Goal: Transaction & Acquisition: Purchase product/service

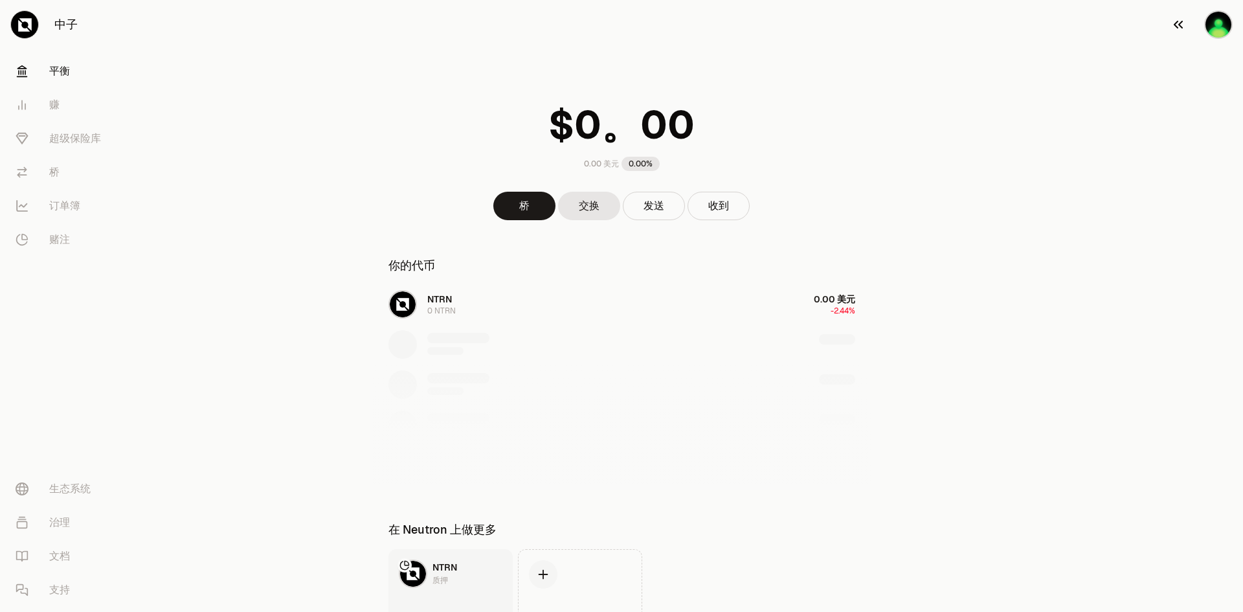
click at [1175, 25] on icon "button" at bounding box center [1178, 25] width 16 height 16
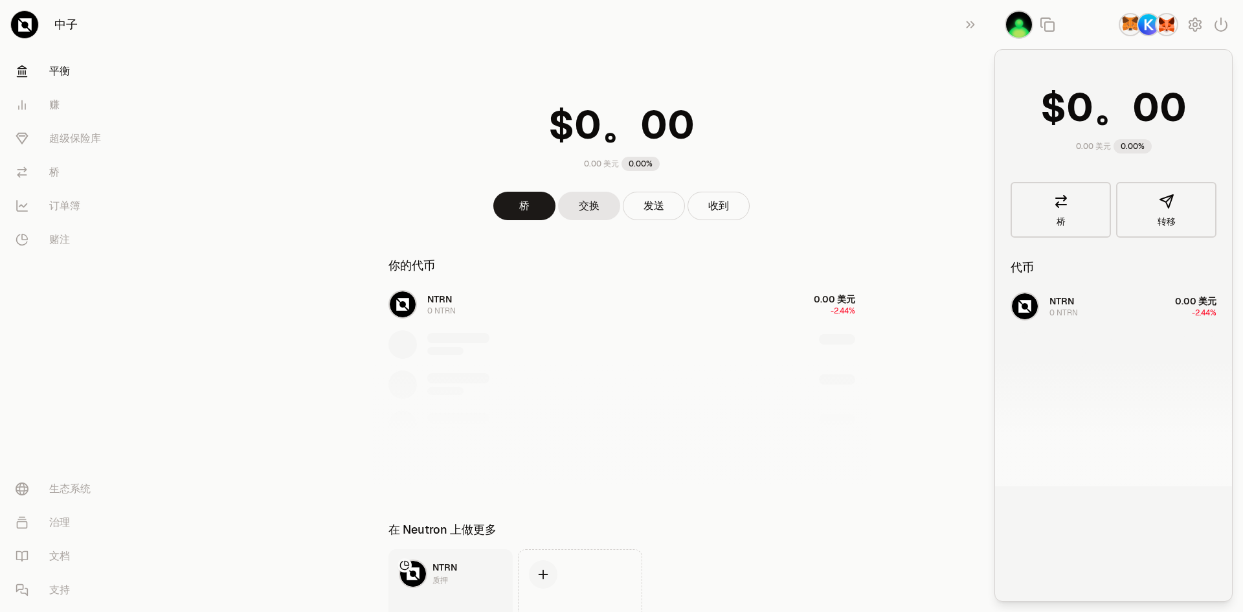
click at [1124, 25] on img "button" at bounding box center [1129, 24] width 23 height 23
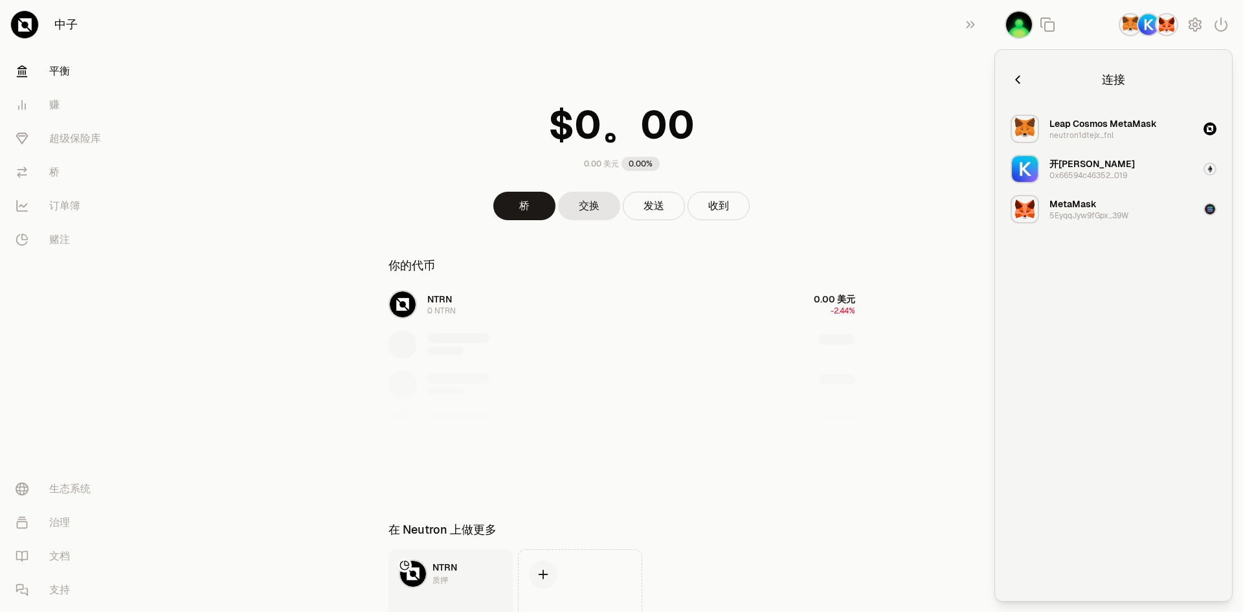
click at [1172, 23] on img "button" at bounding box center [1166, 24] width 23 height 23
click at [1150, 32] on img "button" at bounding box center [1148, 24] width 23 height 23
click at [1161, 25] on img "button" at bounding box center [1166, 24] width 23 height 23
click at [1118, 26] on div at bounding box center [1118, 24] width 249 height 49
click at [1108, 212] on font "5EyqqJyw9fGpx...39W" at bounding box center [1088, 215] width 79 height 10
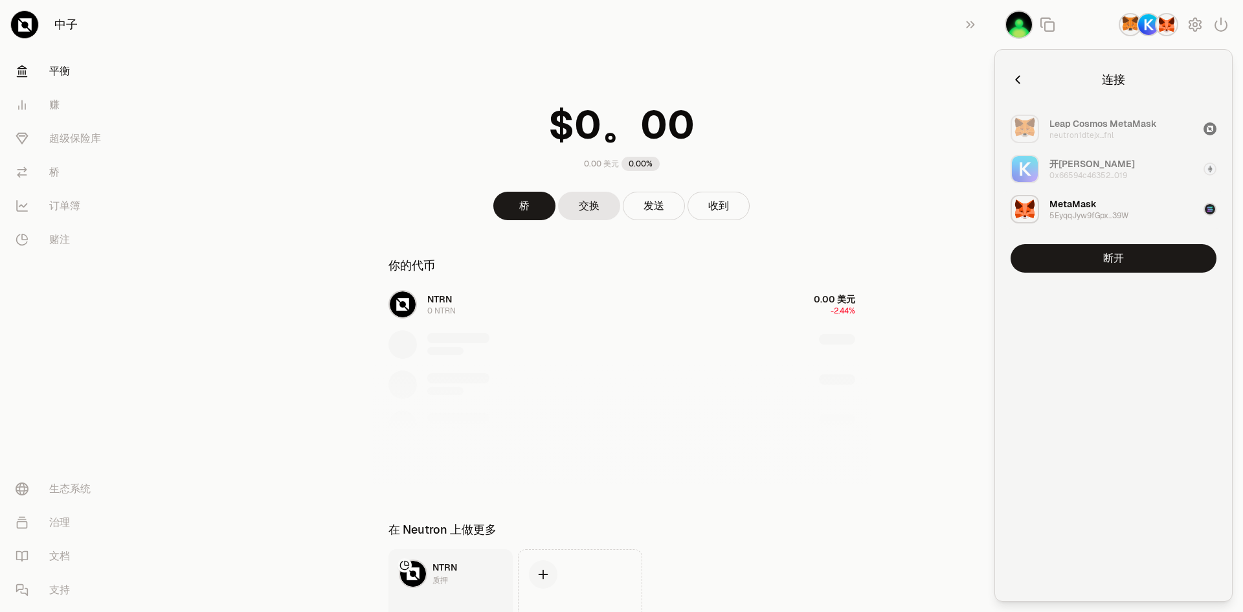
click at [1156, 205] on button "MetaMask 5EyqqJyw9fGpx...39W" at bounding box center [1113, 209] width 221 height 39
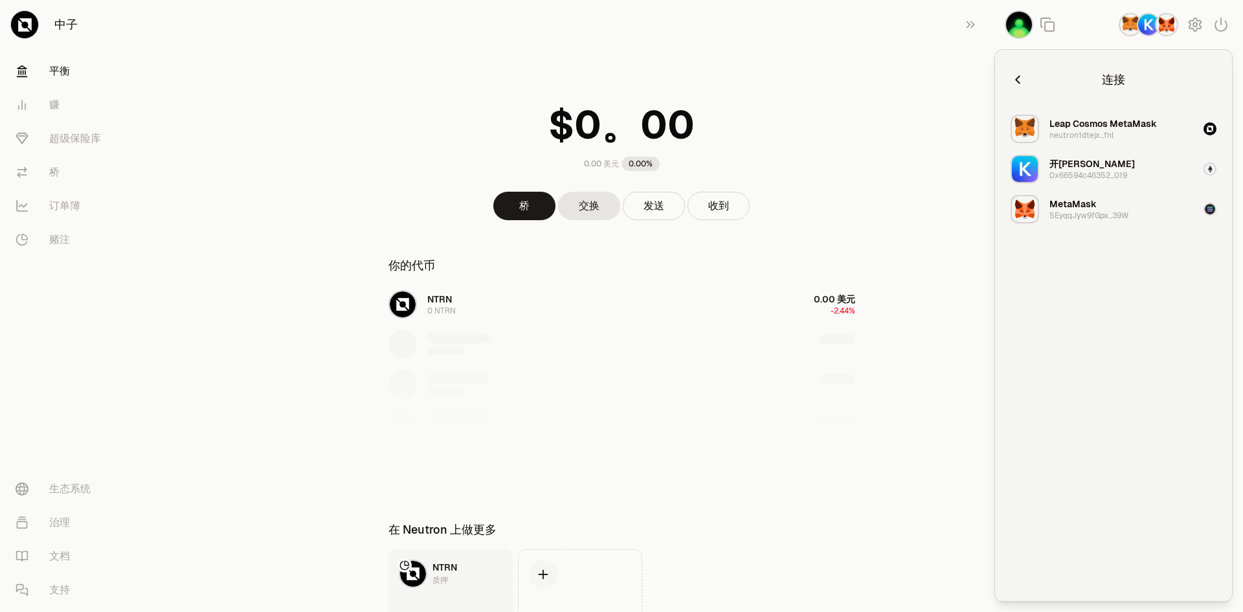
click at [1212, 210] on img "button" at bounding box center [1209, 209] width 13 height 13
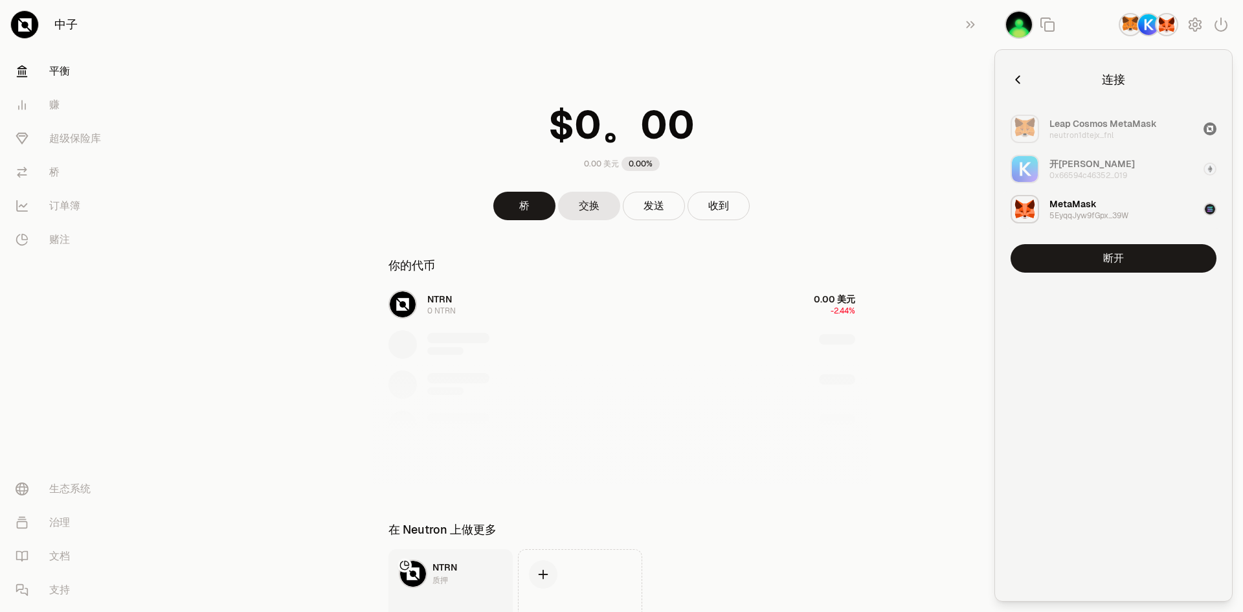
click at [1013, 201] on img "button" at bounding box center [1024, 209] width 28 height 28
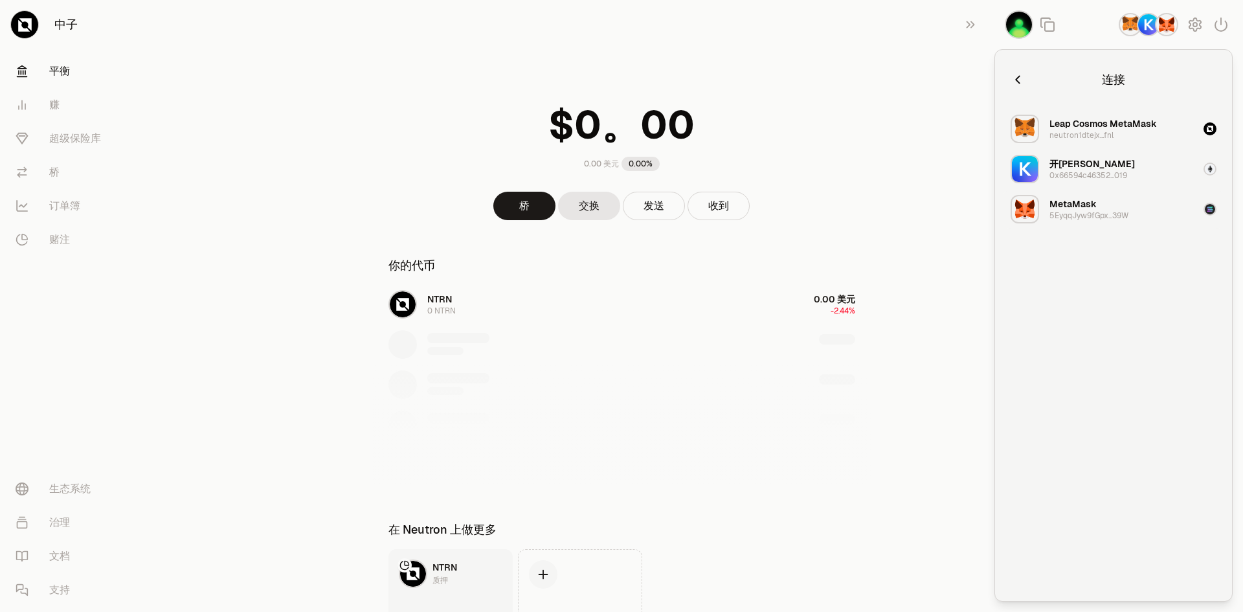
click at [1017, 205] on img "button" at bounding box center [1024, 209] width 28 height 28
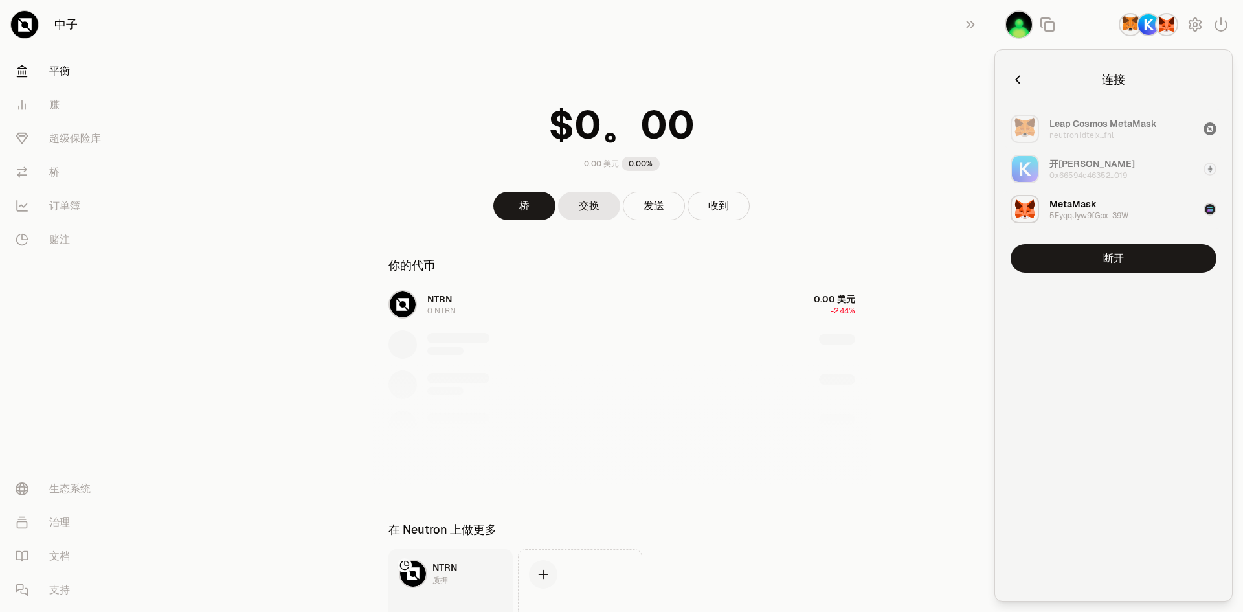
click at [1038, 126] on img "button" at bounding box center [1024, 129] width 28 height 28
click at [1027, 126] on img "button" at bounding box center [1024, 129] width 28 height 28
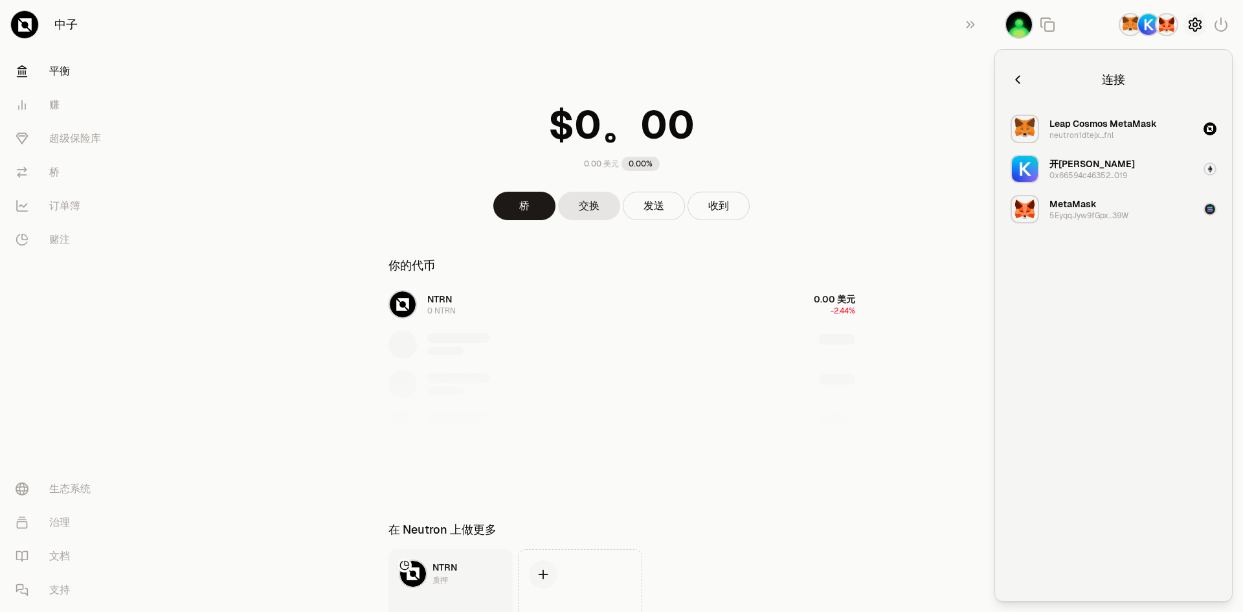
click at [1193, 23] on icon "button" at bounding box center [1194, 24] width 5 height 5
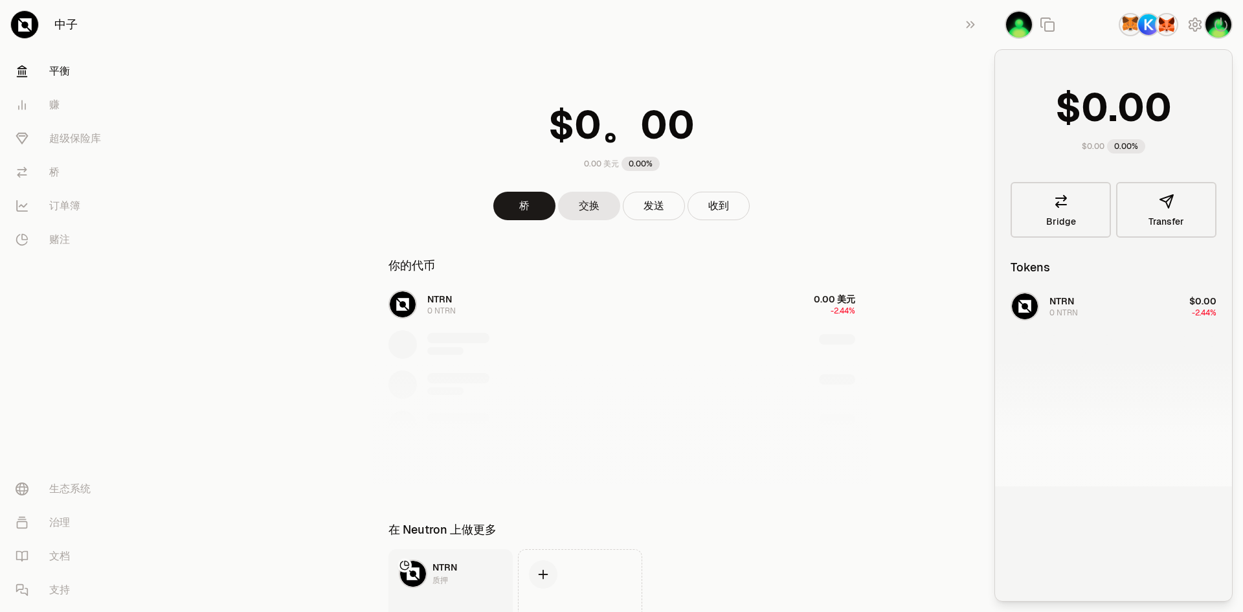
click at [799, 132] on div "0.00 美元 0.00%" at bounding box center [622, 133] width 498 height 101
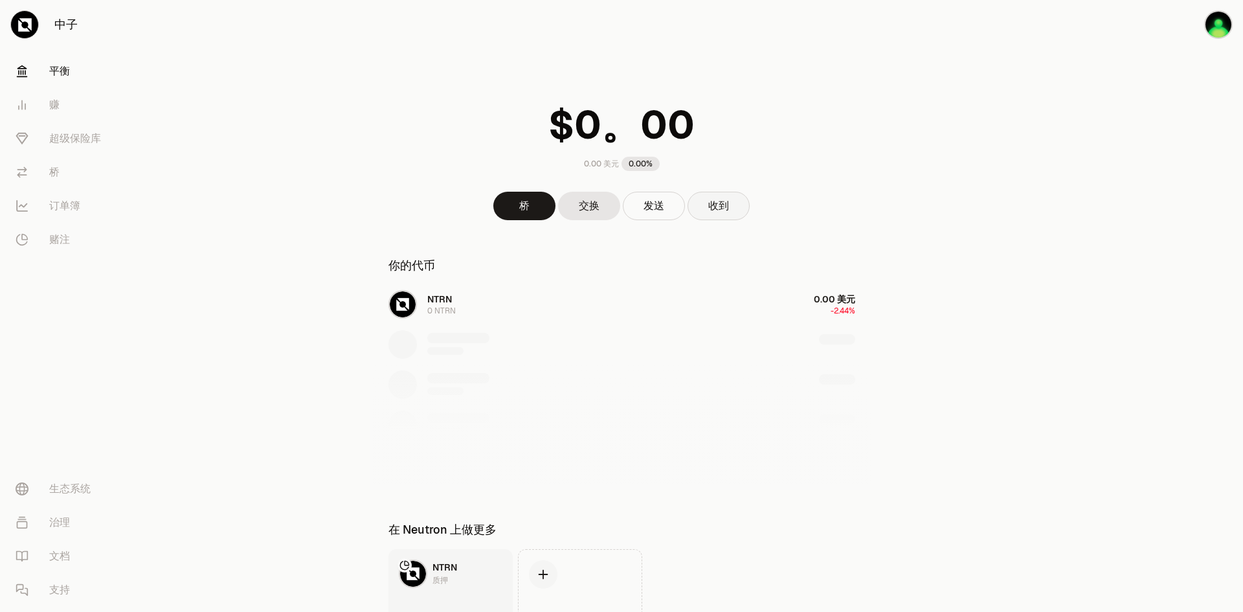
click at [710, 210] on font "收到" at bounding box center [718, 206] width 21 height 14
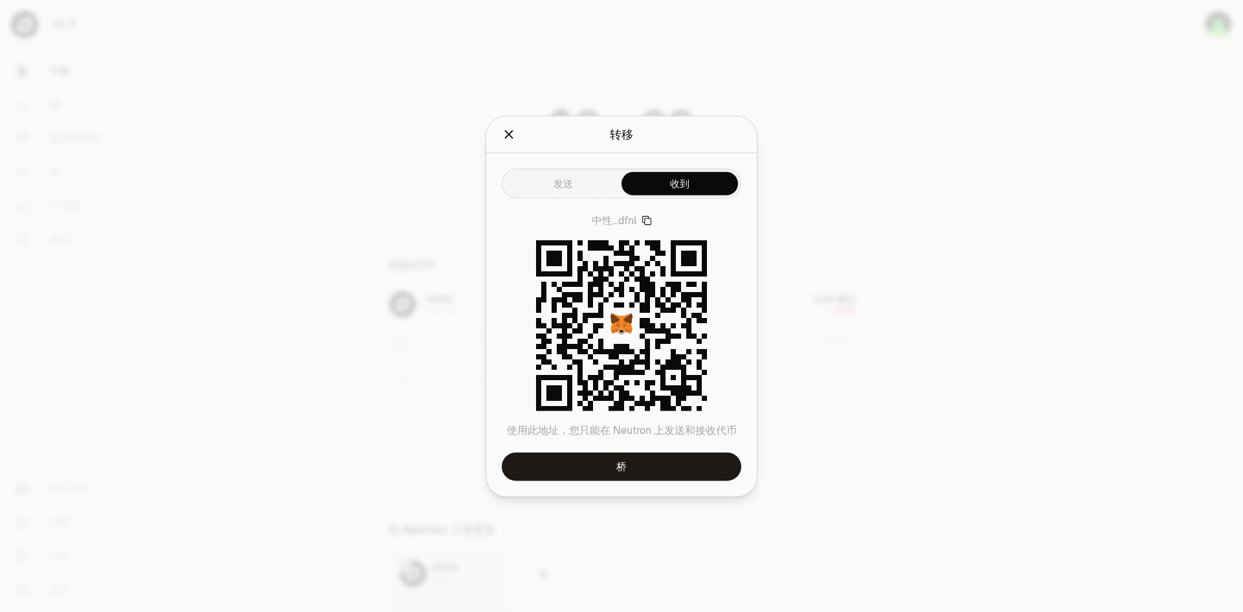
click at [648, 219] on icon "button" at bounding box center [646, 220] width 10 height 10
click at [507, 137] on icon "关闭" at bounding box center [509, 134] width 14 height 14
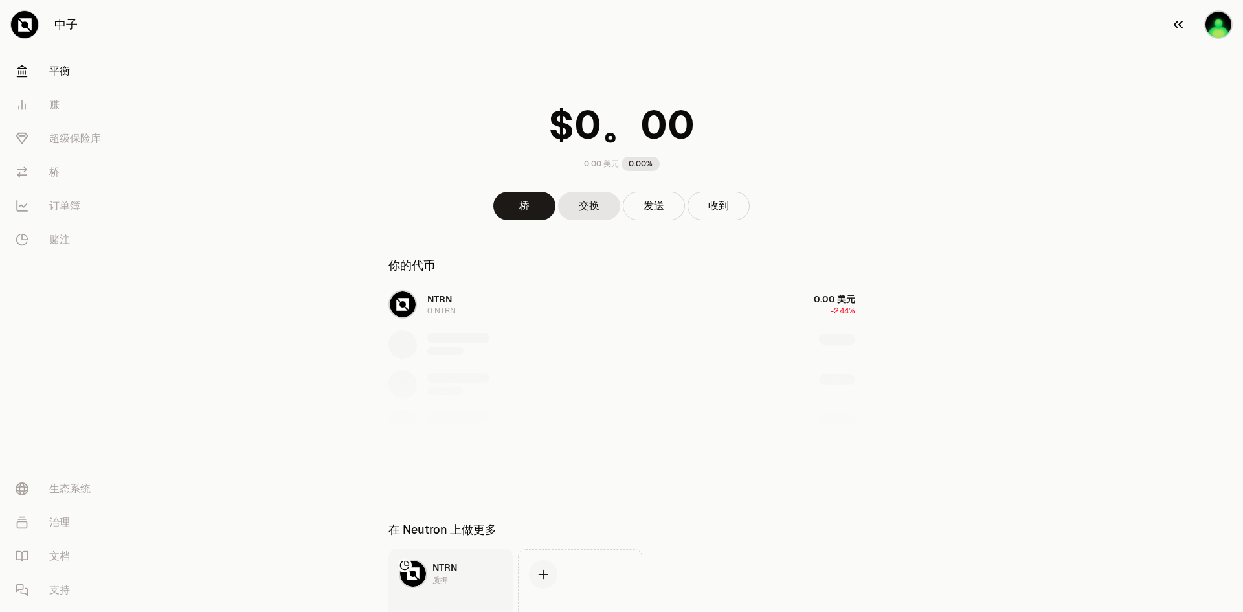
drag, startPoint x: 840, startPoint y: 82, endPoint x: 1186, endPoint y: 37, distance: 348.5
click at [704, 199] on button "收到" at bounding box center [718, 206] width 62 height 28
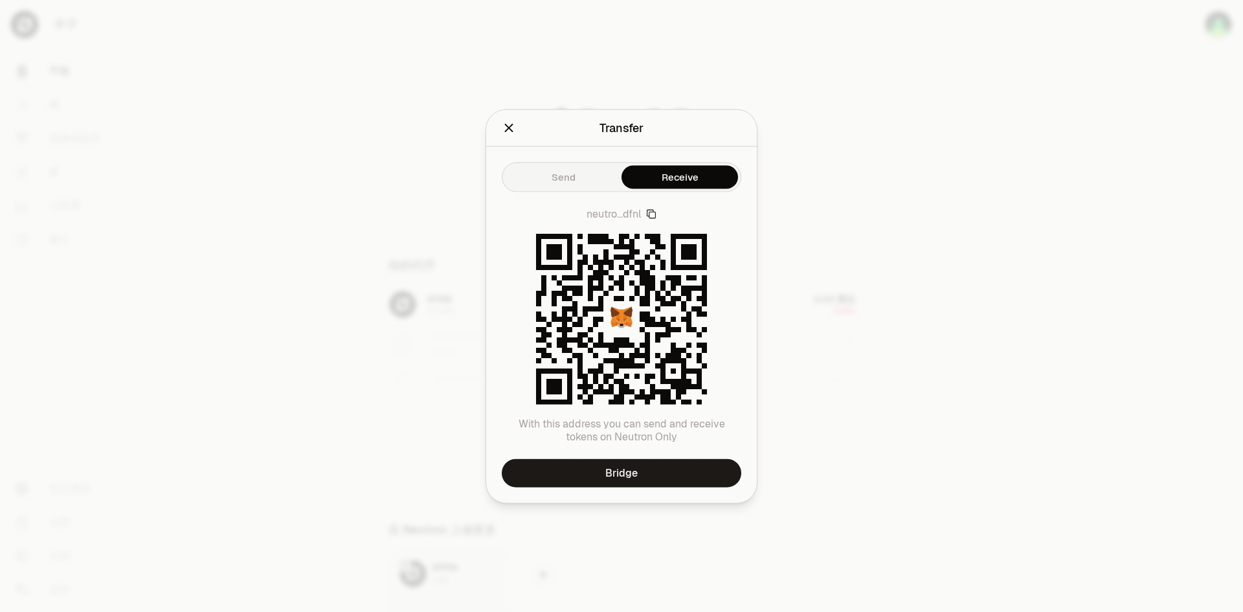
click at [651, 216] on icon "button" at bounding box center [651, 213] width 10 height 10
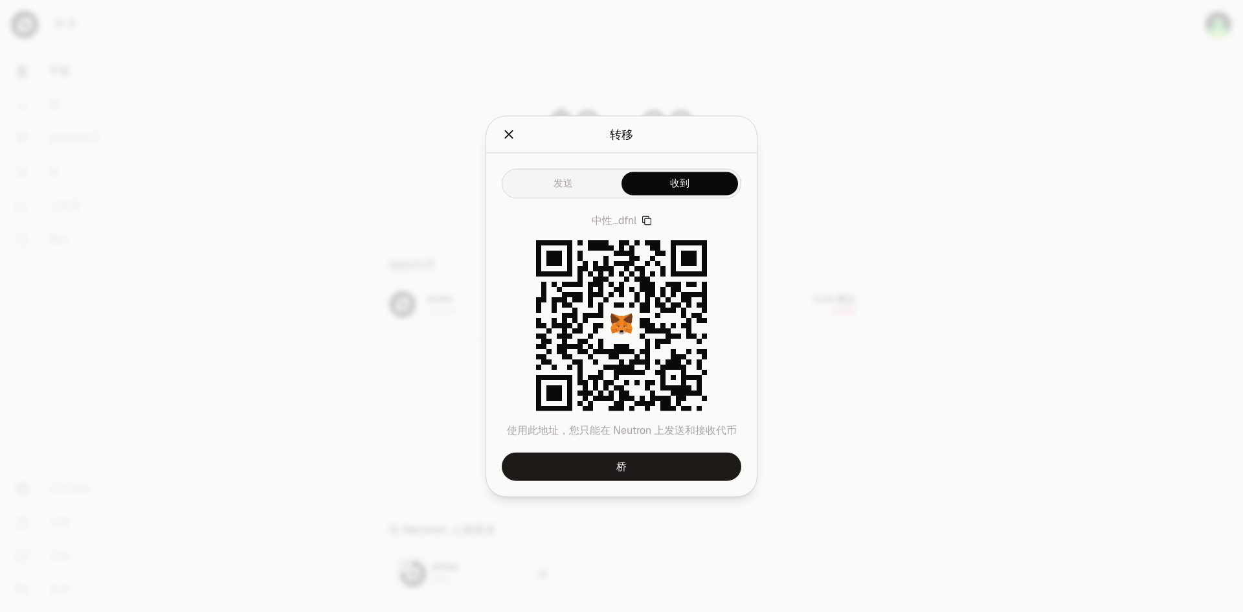
click at [648, 219] on icon "button" at bounding box center [646, 220] width 10 height 10
click at [936, 105] on div at bounding box center [621, 306] width 1243 height 612
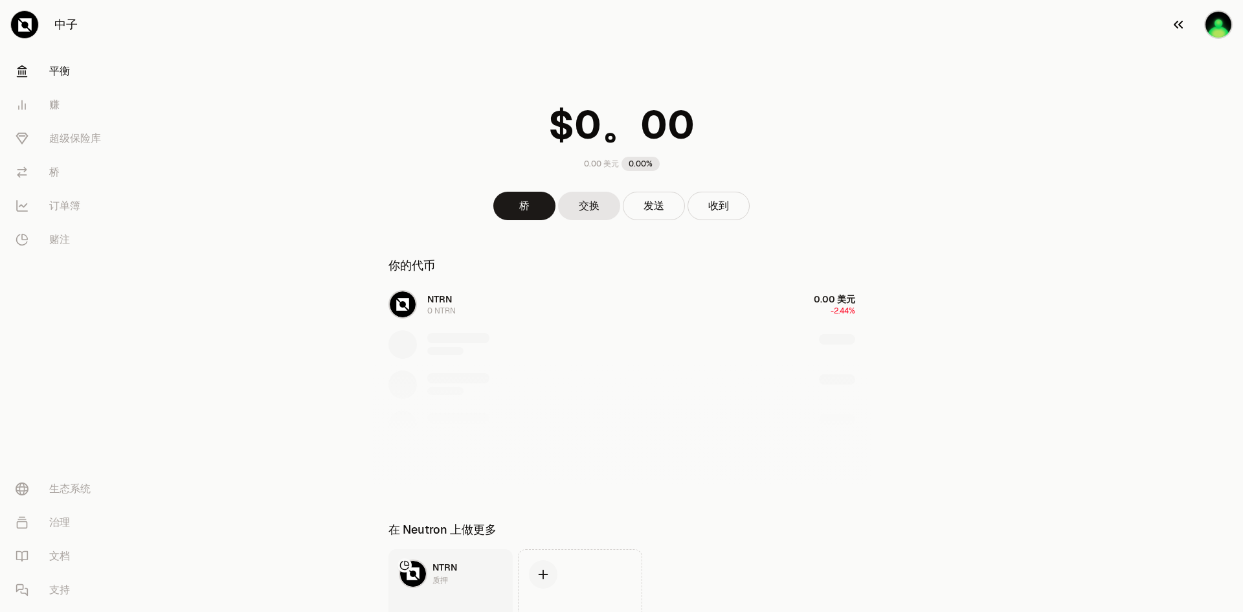
click at [1217, 23] on img "button" at bounding box center [1218, 24] width 28 height 28
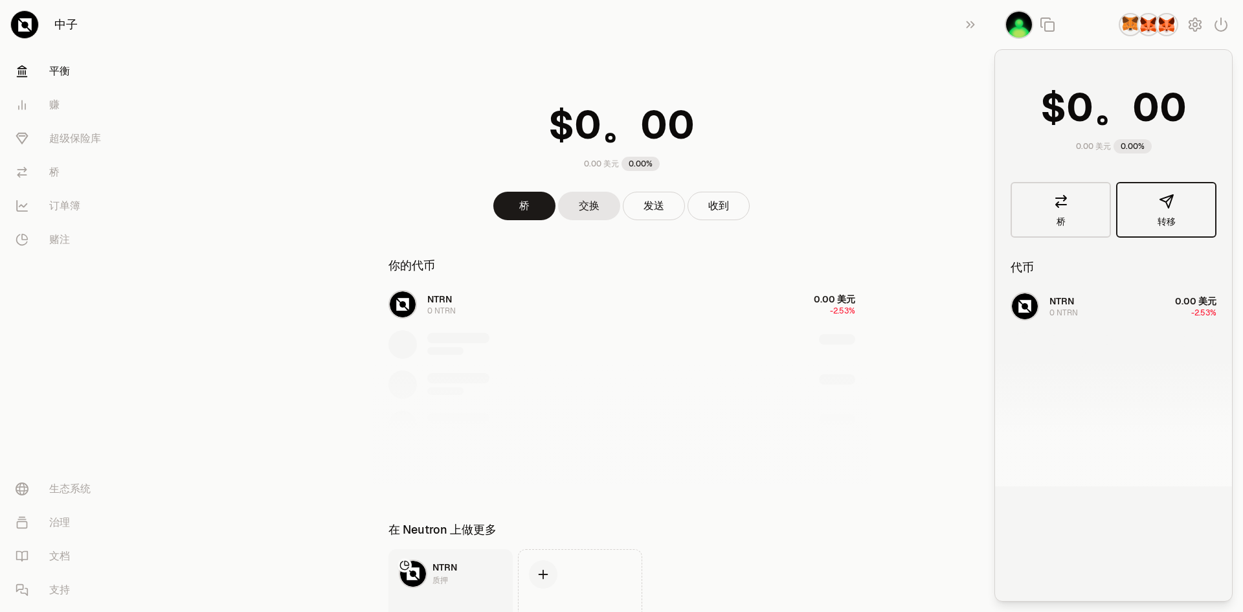
click at [1164, 208] on icon "button" at bounding box center [1167, 202] width 16 height 16
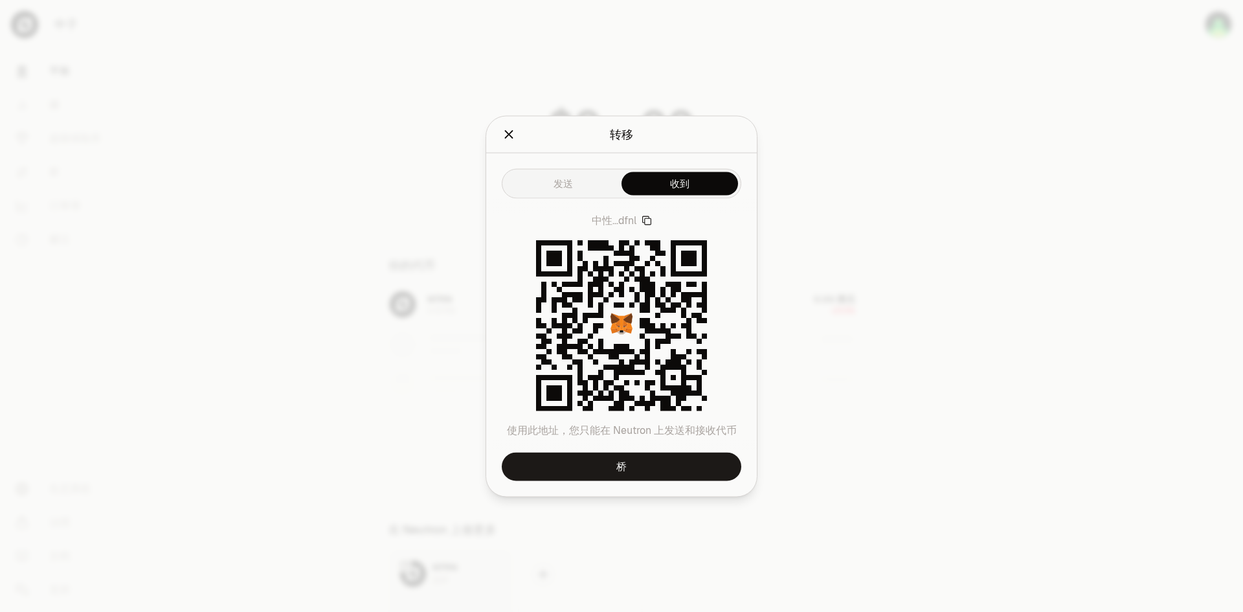
click at [505, 137] on icon "关闭" at bounding box center [509, 134] width 8 height 8
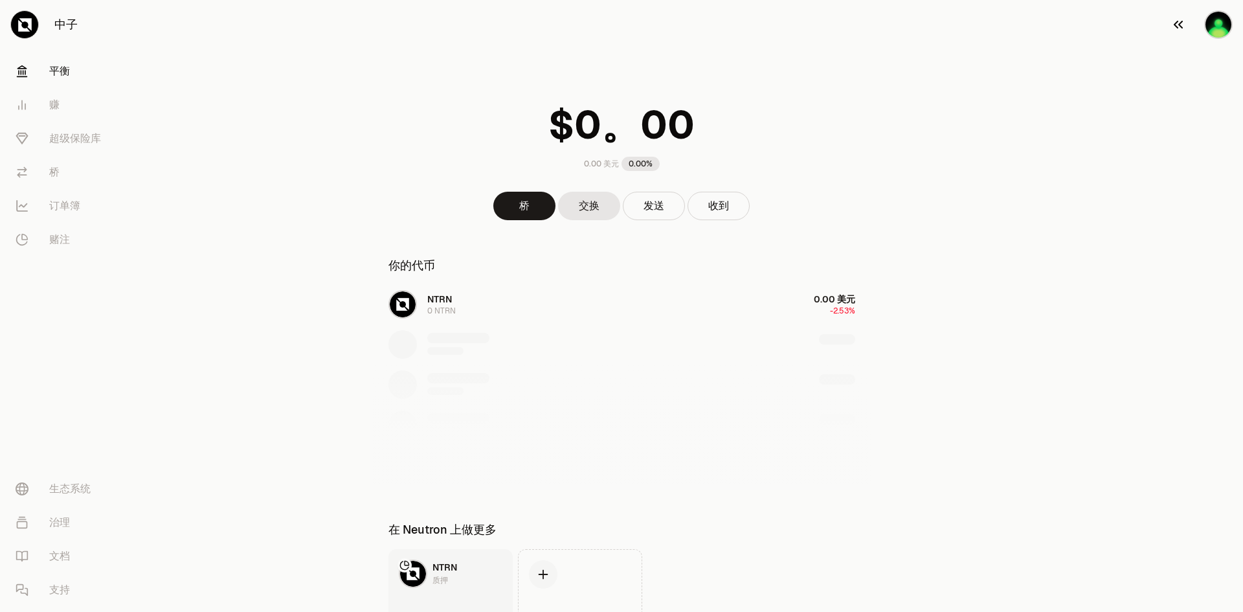
click at [1184, 27] on icon "button" at bounding box center [1178, 25] width 16 height 16
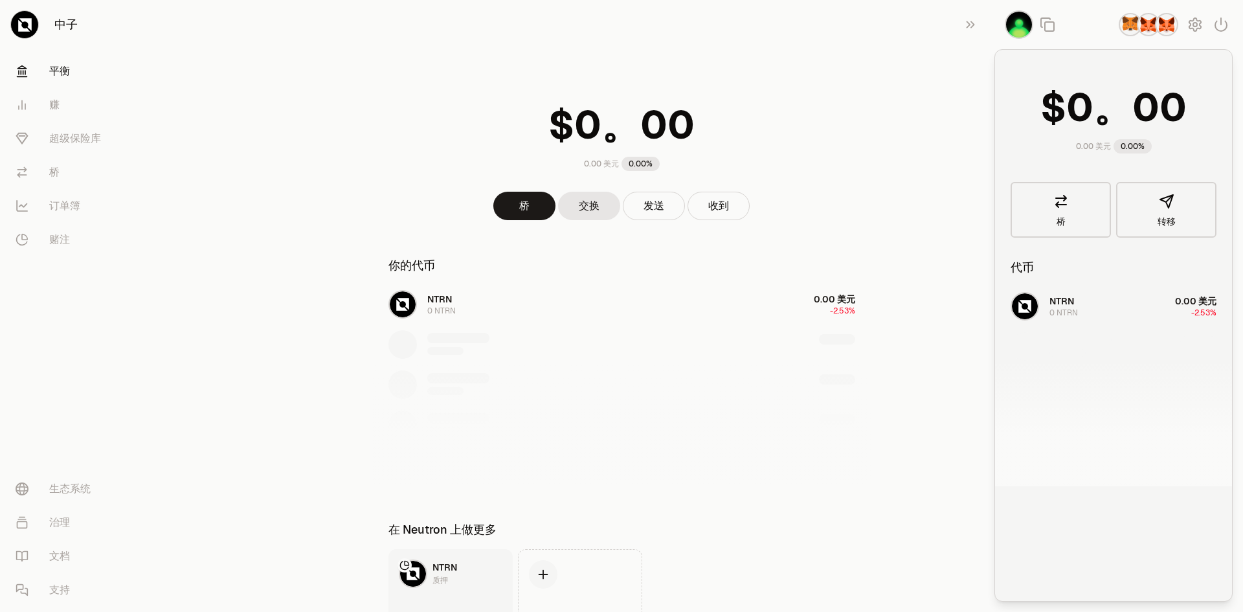
click at [1131, 22] on img "button" at bounding box center [1129, 24] width 23 height 23
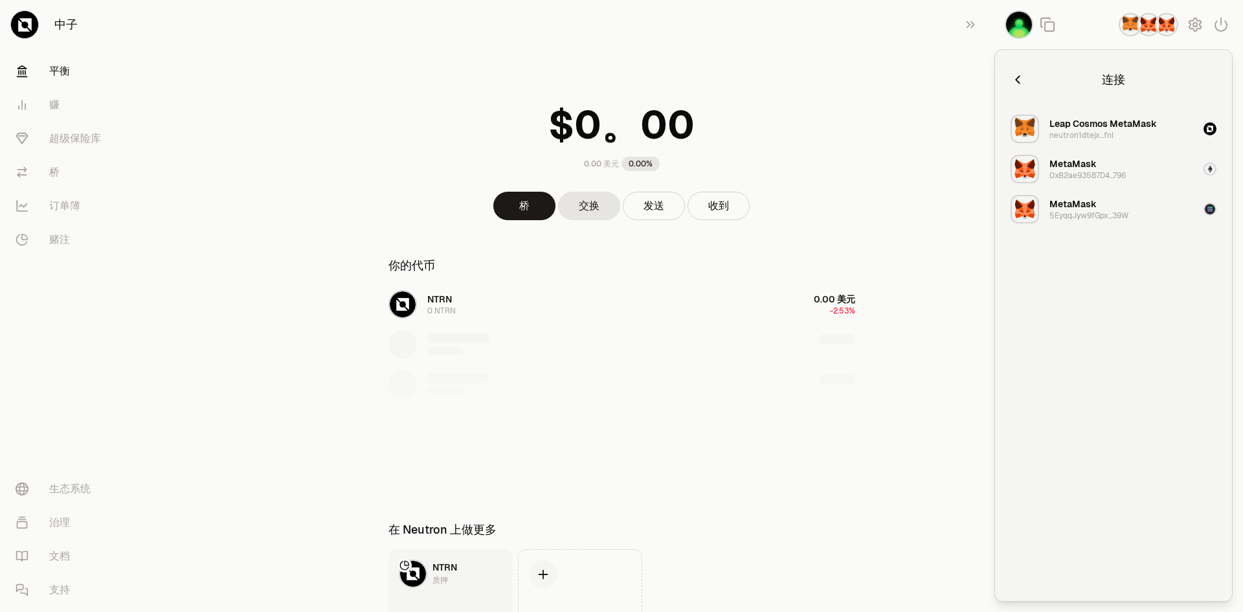
click at [1149, 30] on img "button" at bounding box center [1148, 24] width 23 height 23
click at [1107, 127] on font "Leap Cosmos MetaMask" at bounding box center [1102, 124] width 107 height 12
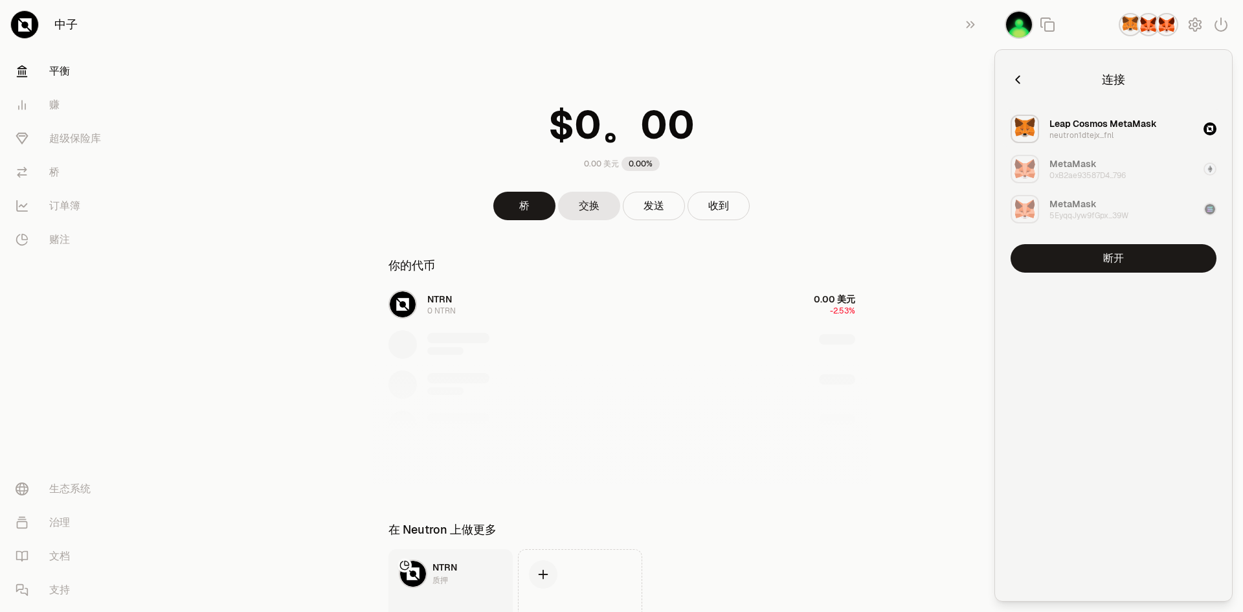
click at [1116, 129] on div "Leap Cosmos MetaMask" at bounding box center [1102, 123] width 107 height 13
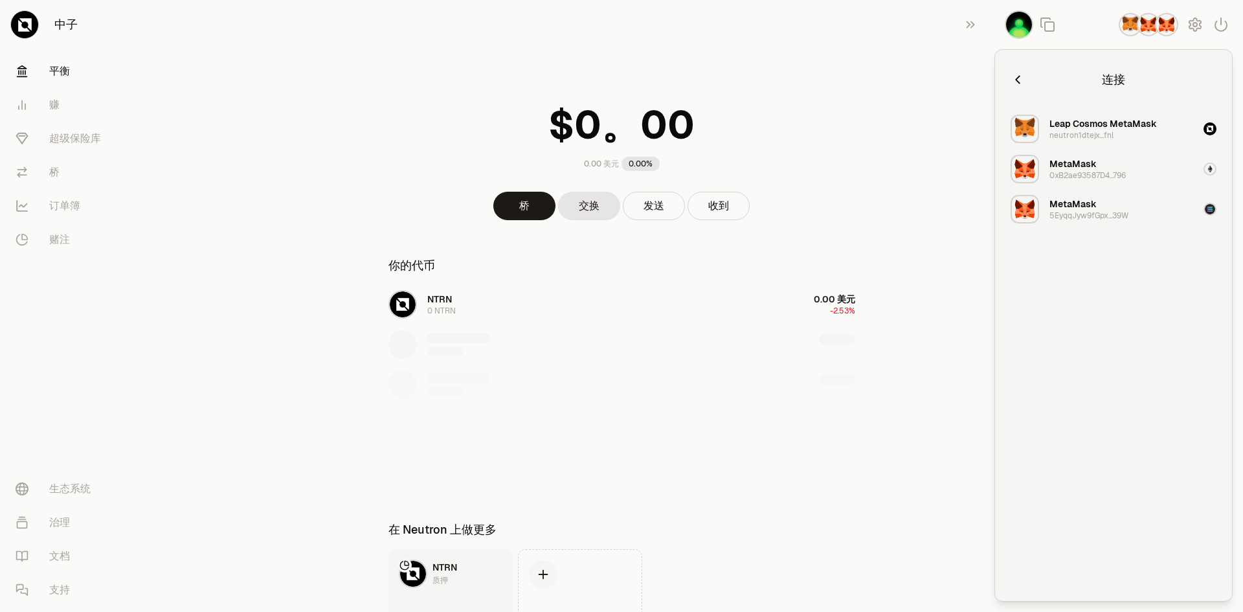
click at [1113, 160] on div "MetaMask 0xB2ae93587D4...796" at bounding box center [1087, 168] width 76 height 23
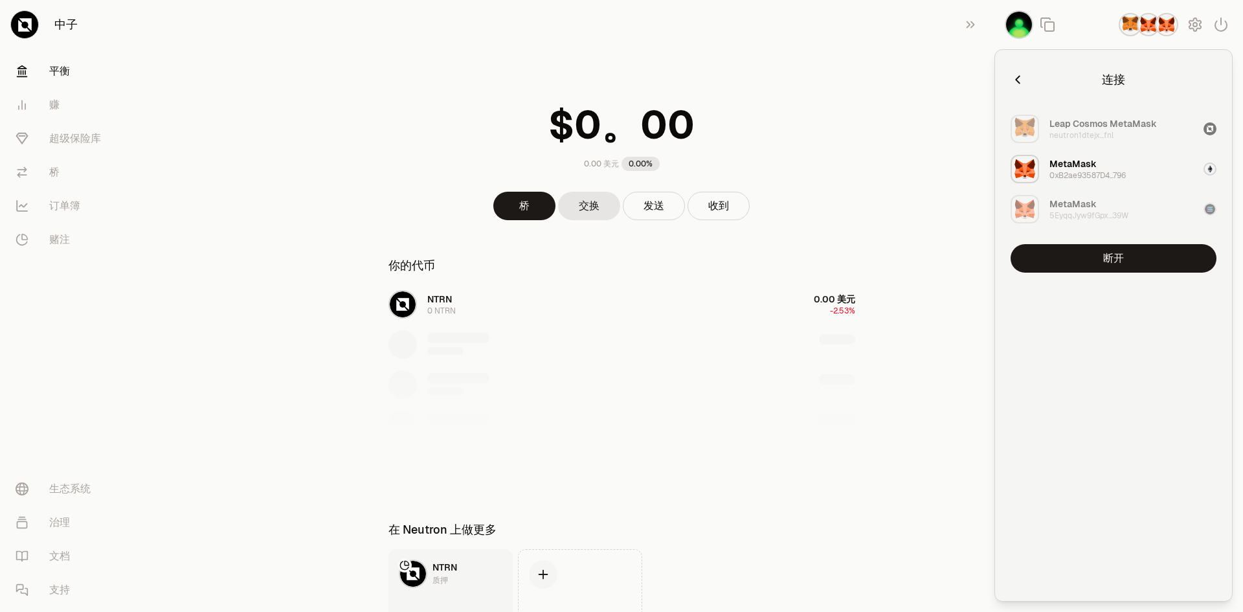
click at [1019, 75] on icon "button" at bounding box center [1017, 79] width 14 height 14
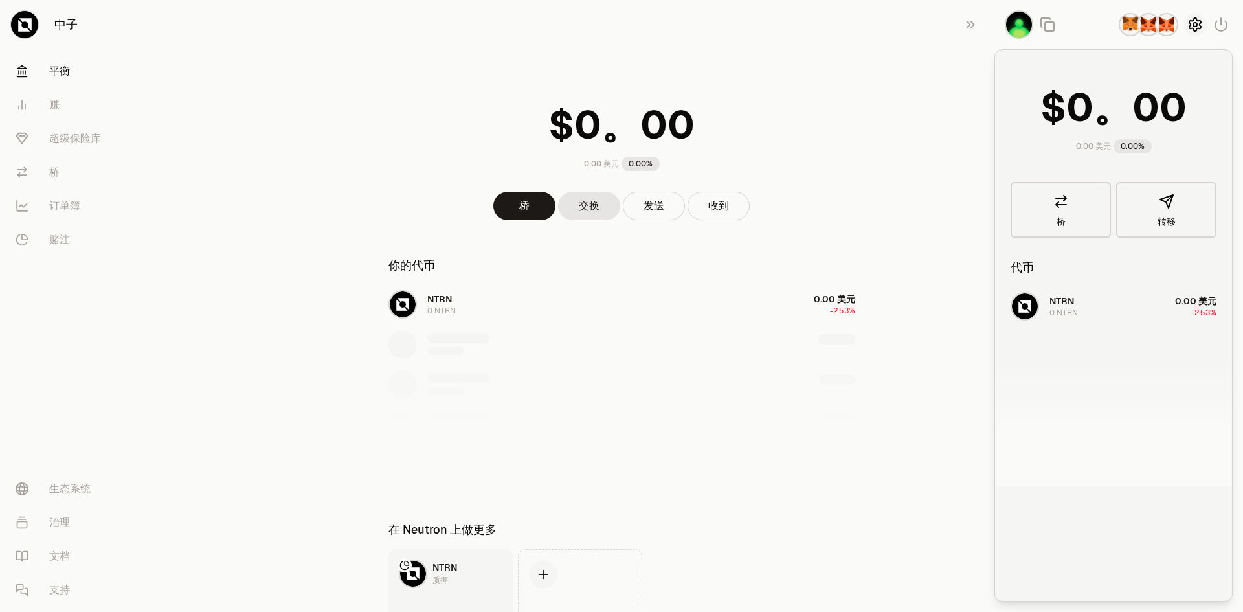
click at [1195, 21] on icon "button" at bounding box center [1195, 25] width 16 height 16
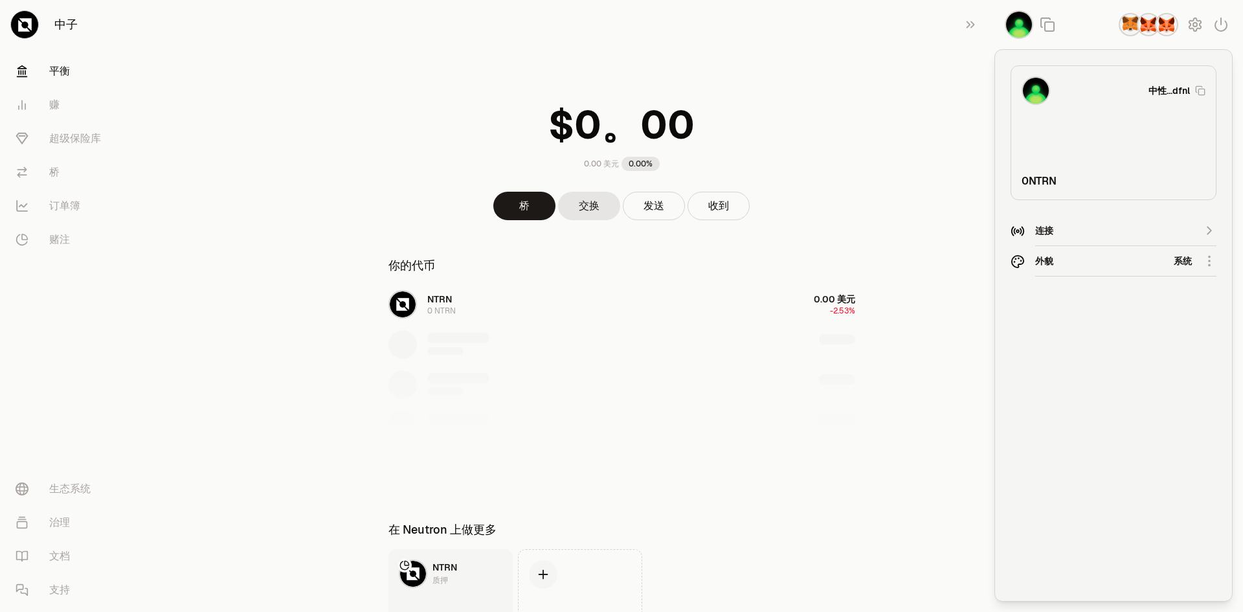
click at [1075, 227] on div "连接" at bounding box center [1113, 230] width 157 height 13
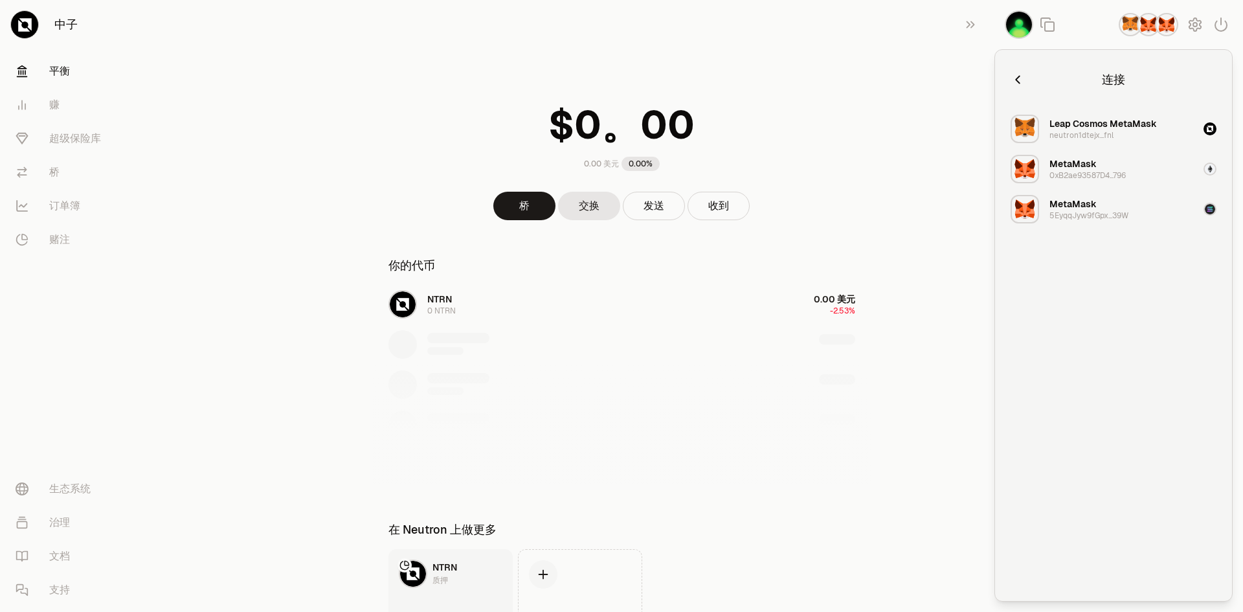
click at [1021, 78] on icon "button" at bounding box center [1017, 79] width 14 height 14
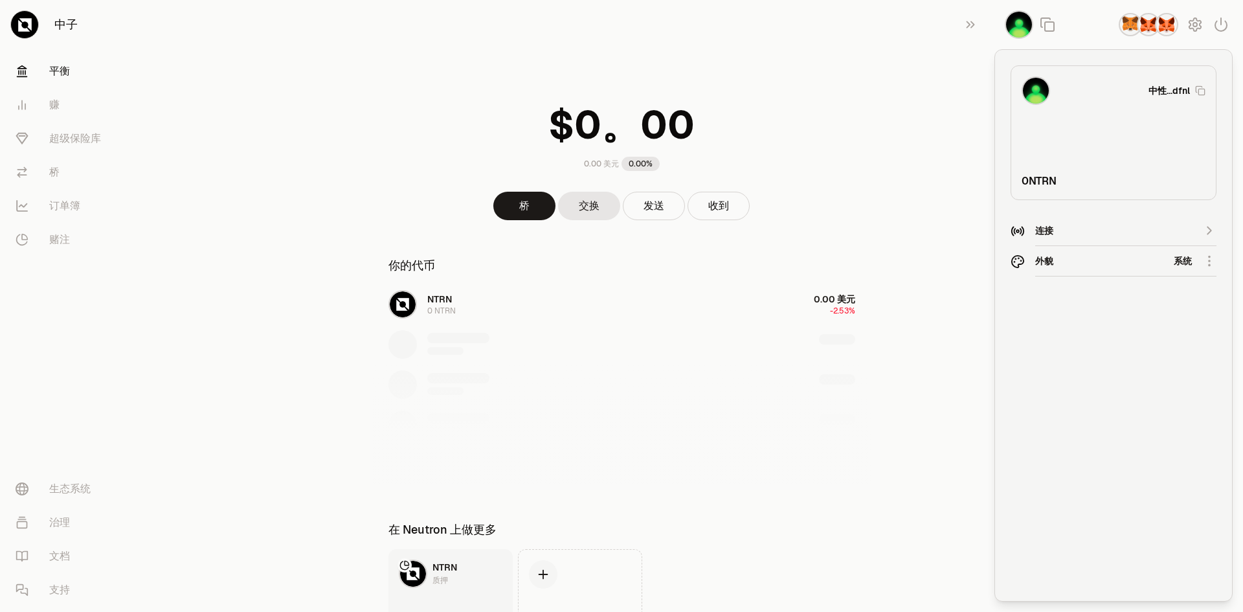
click at [1091, 18] on div at bounding box center [1118, 24] width 249 height 49
click at [1144, 28] on img "button" at bounding box center [1148, 24] width 23 height 23
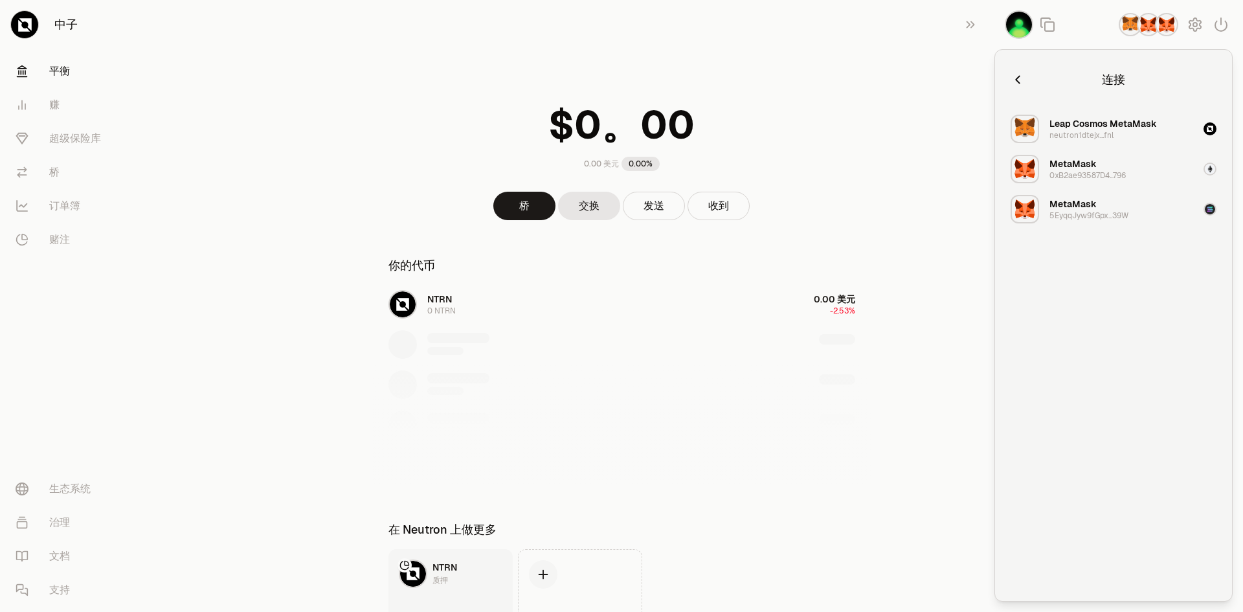
click at [1132, 25] on img "button" at bounding box center [1129, 24] width 23 height 23
click at [1027, 128] on img "button" at bounding box center [1024, 129] width 28 height 28
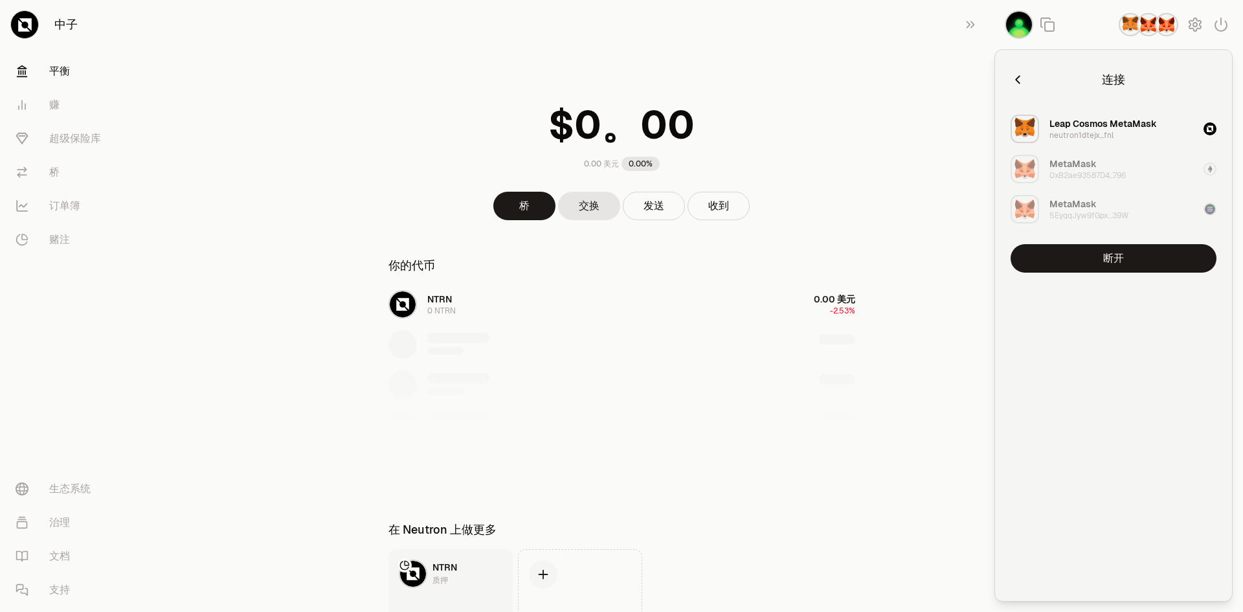
click at [1065, 27] on div at bounding box center [1118, 24] width 249 height 49
click at [1197, 27] on icon "button" at bounding box center [1195, 25] width 16 height 16
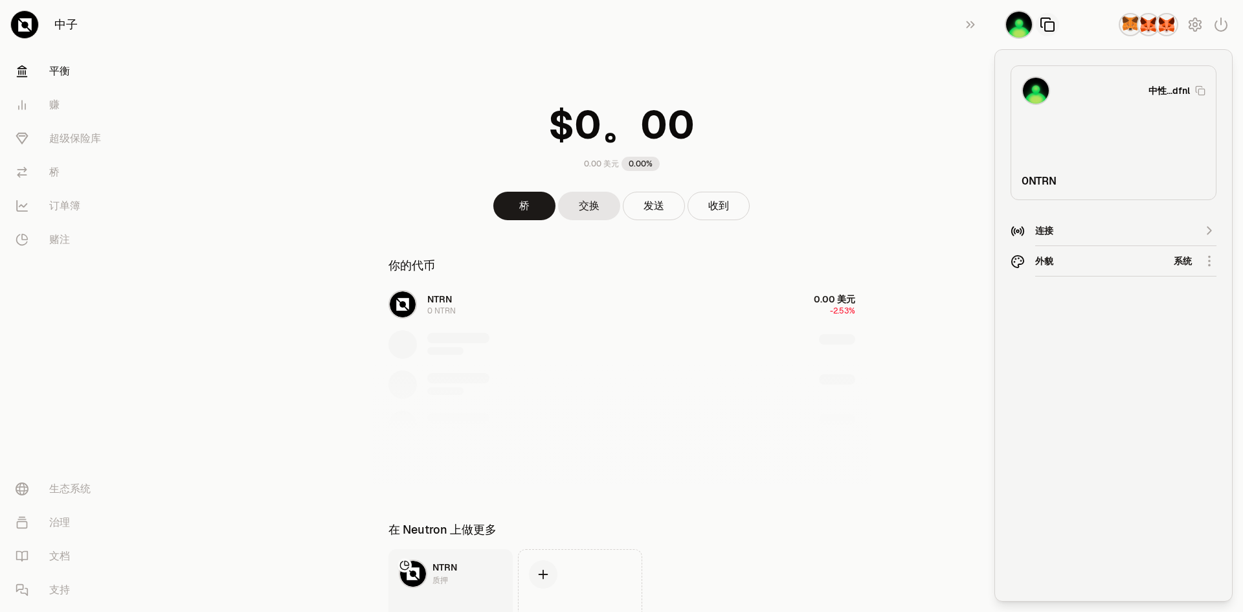
click at [1050, 29] on icon "button" at bounding box center [1047, 25] width 16 height 16
click at [1010, 26] on img "button" at bounding box center [1019, 24] width 28 height 28
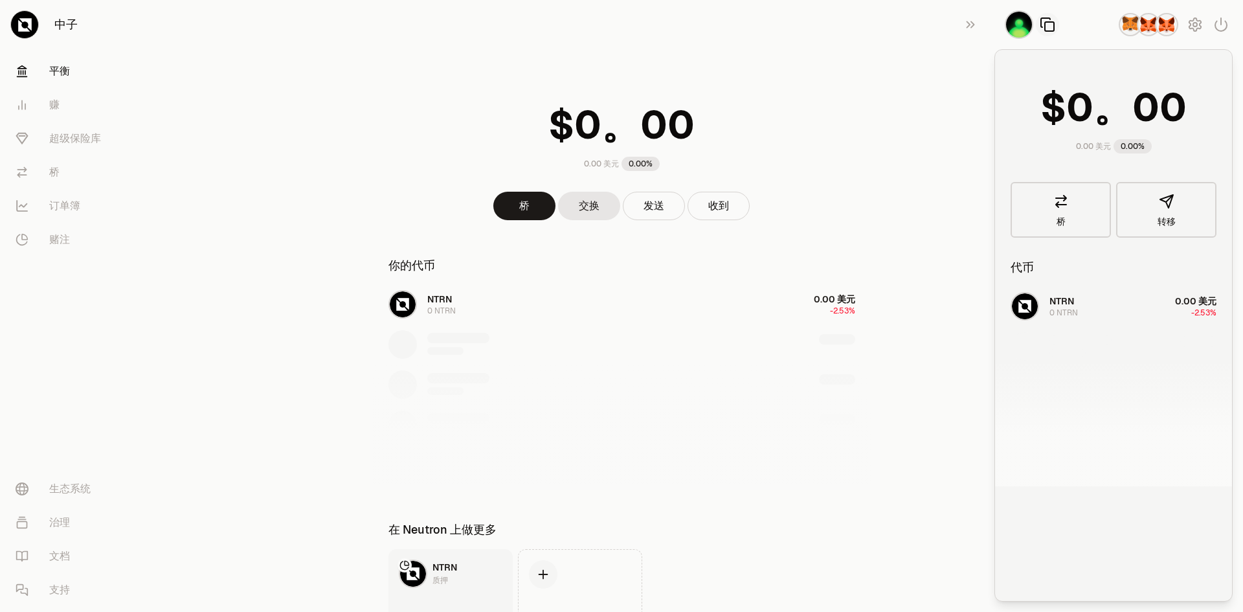
drag, startPoint x: 810, startPoint y: 129, endPoint x: 755, endPoint y: 164, distance: 65.2
click at [808, 129] on div "0.00 美元 0.00%" at bounding box center [622, 133] width 498 height 101
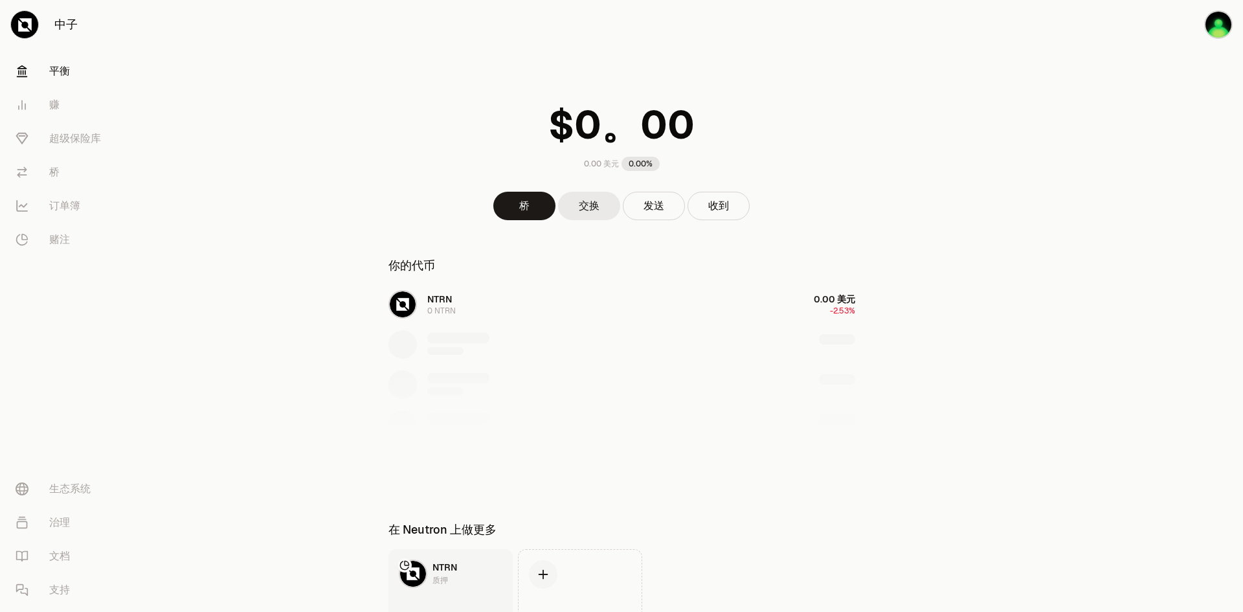
click at [573, 206] on link "交换" at bounding box center [589, 206] width 62 height 28
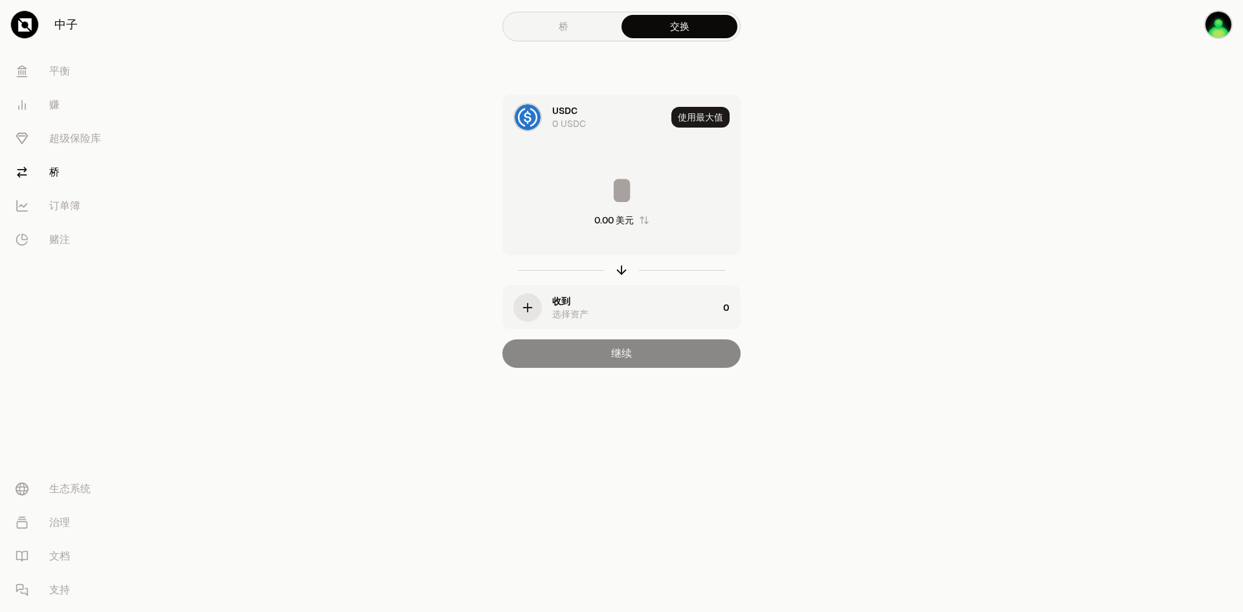
click at [843, 90] on div "桥 交换 USDC 0 USDC 使用最大值 0.00 美元 收到 选择资产 0 继续" at bounding box center [621, 209] width 466 height 419
click at [543, 27] on link "桥" at bounding box center [564, 26] width 116 height 23
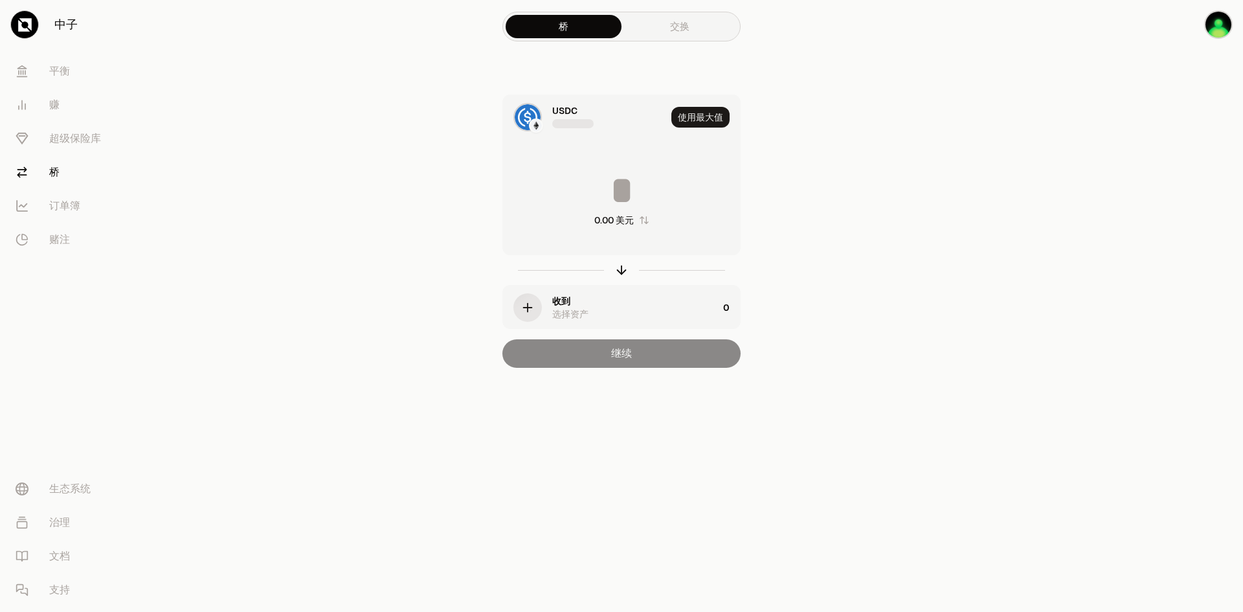
click at [701, 26] on link "交换" at bounding box center [679, 26] width 116 height 23
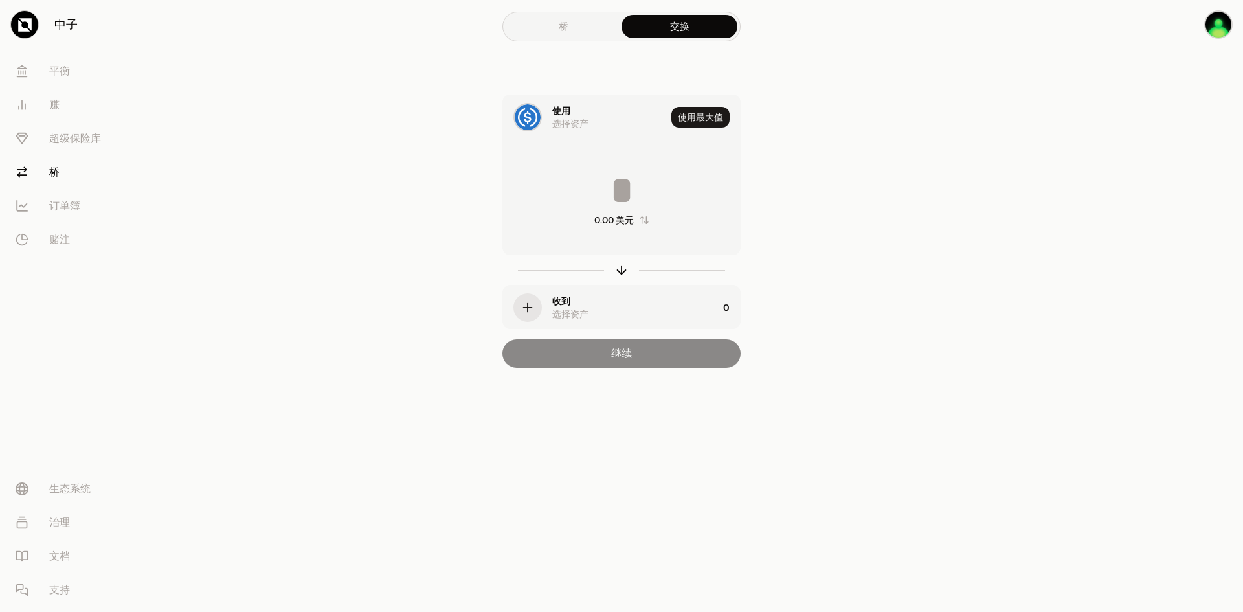
click at [528, 108] on img at bounding box center [528, 117] width 26 height 26
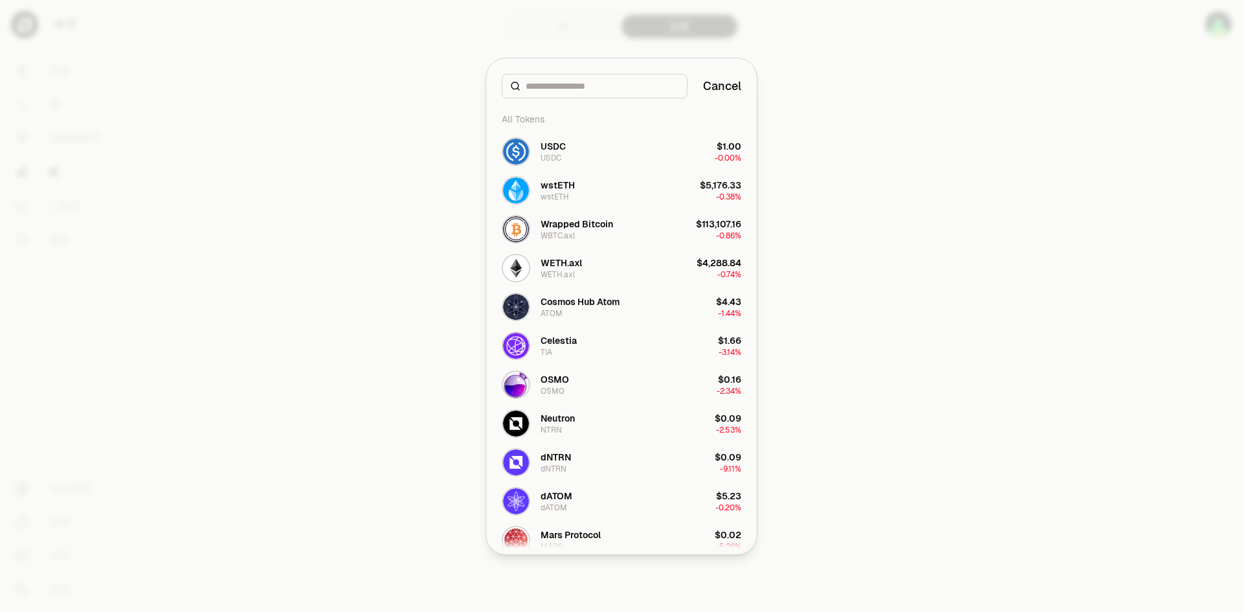
click at [549, 30] on div at bounding box center [621, 306] width 1243 height 612
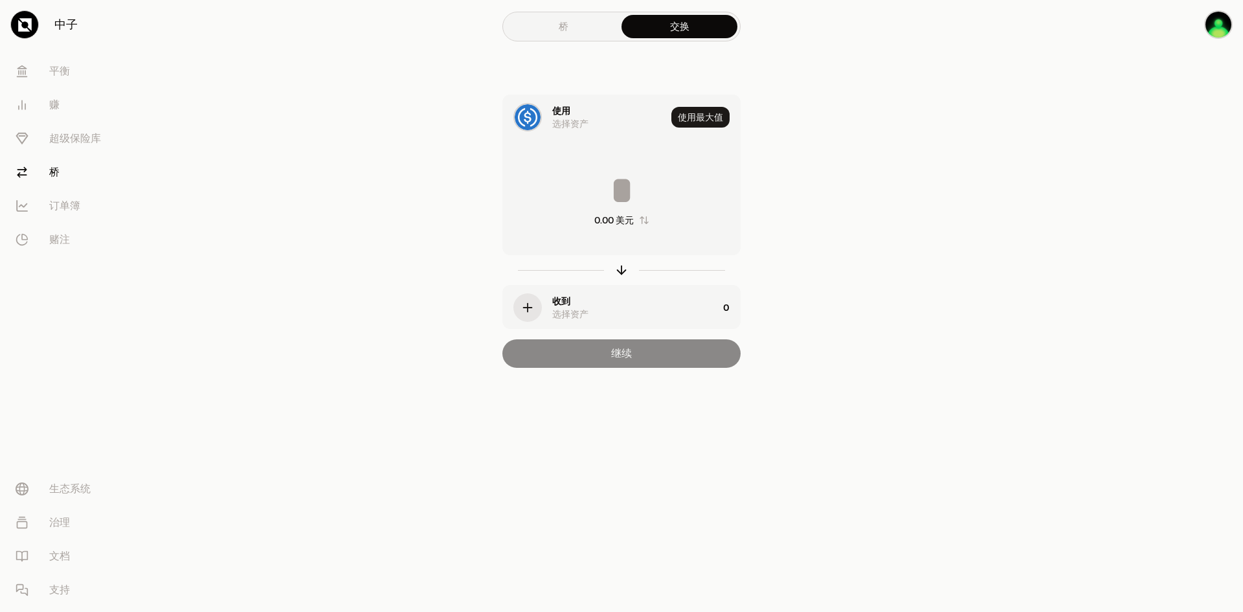
click at [559, 32] on font "桥" at bounding box center [564, 26] width 10 height 12
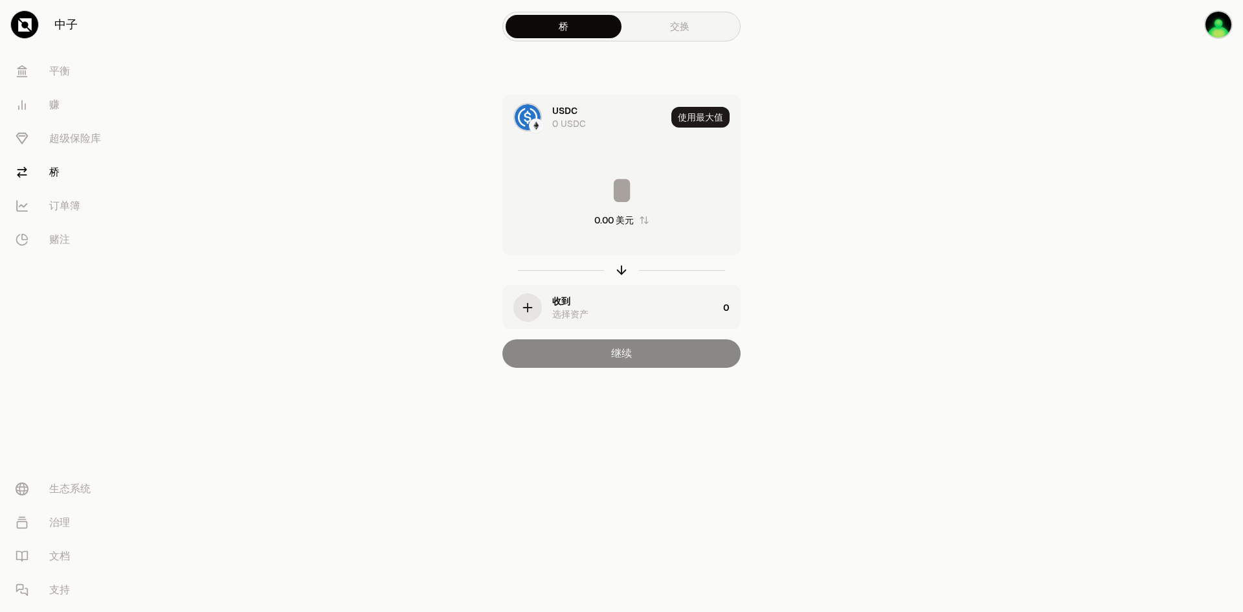
click at [527, 115] on img at bounding box center [528, 117] width 26 height 26
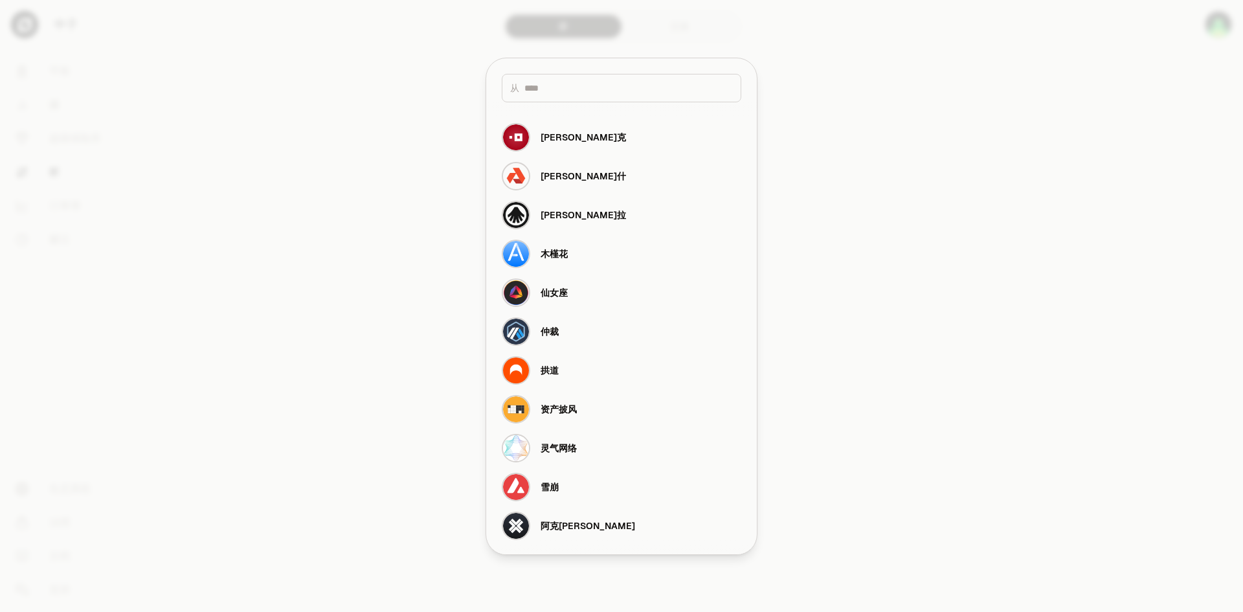
click at [877, 85] on div at bounding box center [621, 306] width 1243 height 612
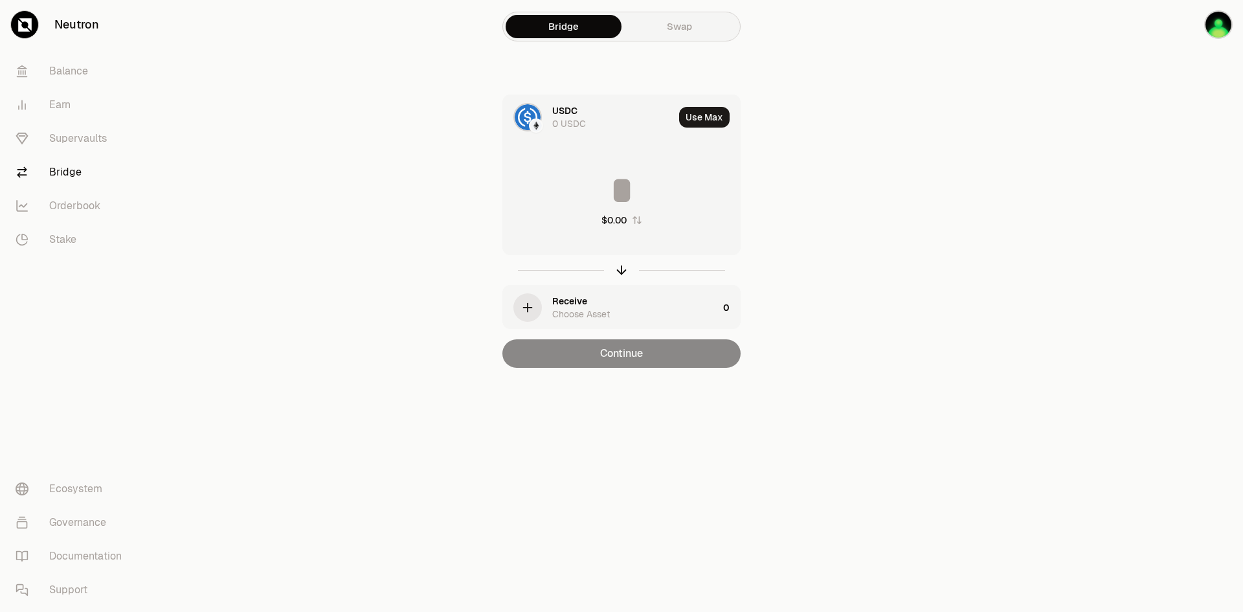
click at [941, 93] on main "Bridge Swap USDC 0 USDC Use Max $0.00 Receive Choose Asset 0 Continue" at bounding box center [694, 209] width 1098 height 419
click at [909, 91] on main "Bridge Swap USDC 0 USDC Use Max $0.00 Receive Choose Asset 0 Continue" at bounding box center [694, 209] width 1098 height 419
click at [913, 95] on main "Bridge Swap USDC 0 USDC Use Max $0.00 Receive Choose Asset 0 Continue" at bounding box center [694, 209] width 1098 height 419
click at [812, 73] on div "Bridge Swap USDC 0 USDC Use Max $0.00 Receive Choose Asset 0 Continue" at bounding box center [621, 209] width 466 height 419
